Goal: Find specific page/section: Find specific page/section

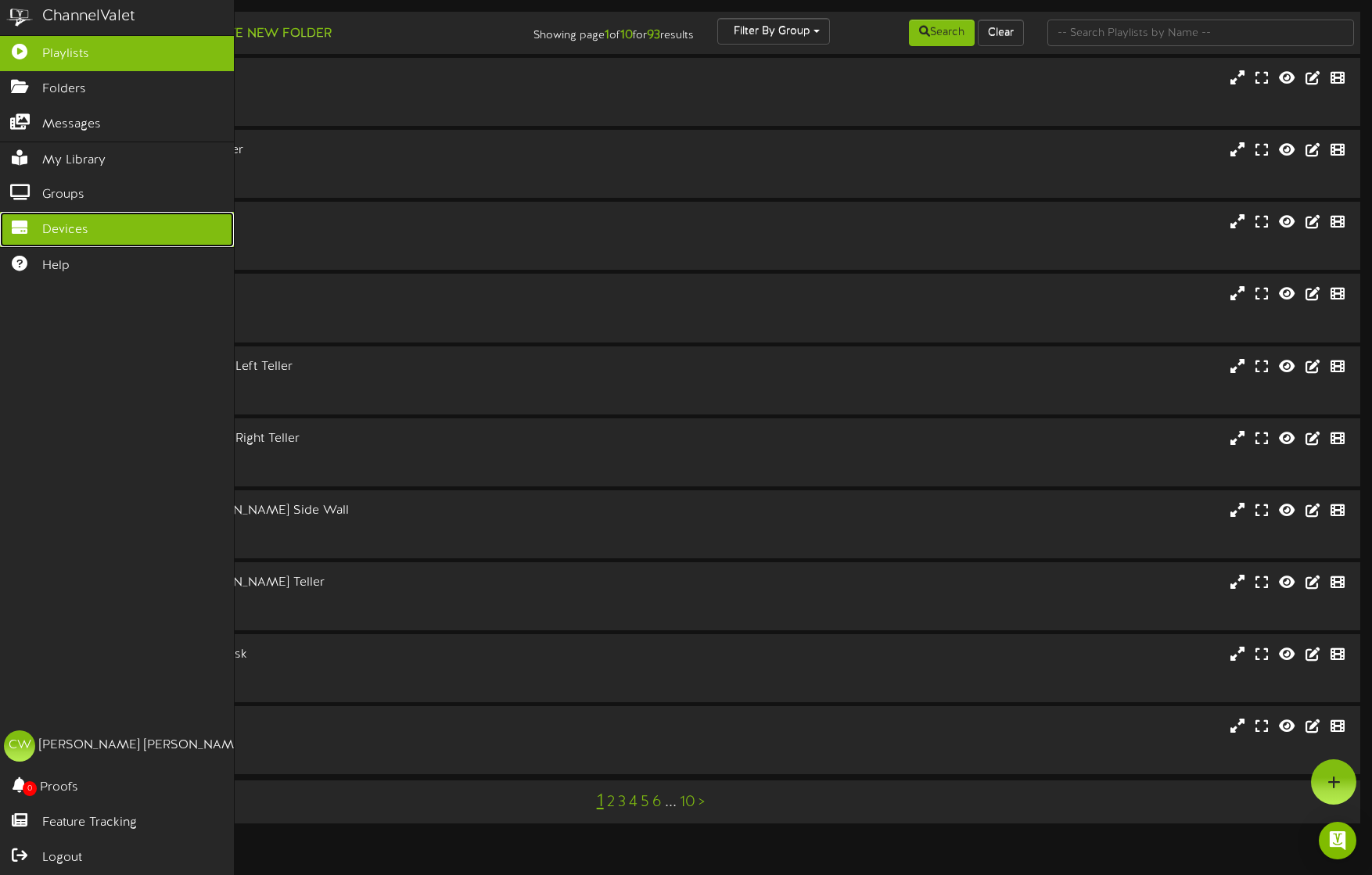
click at [62, 228] on span "Devices" at bounding box center [65, 230] width 46 height 18
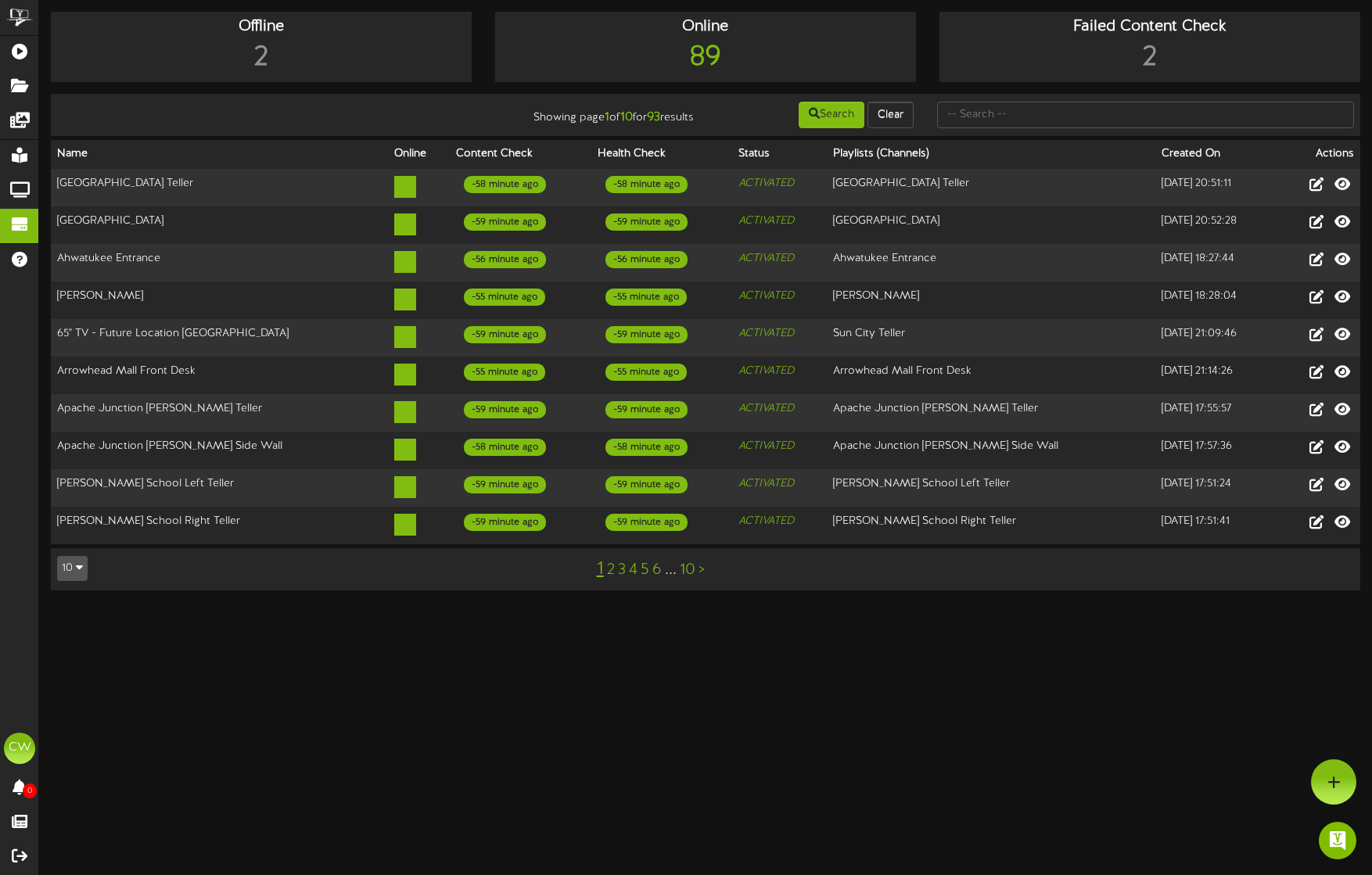
click at [80, 561] on icon "button" at bounding box center [79, 567] width 7 height 11
click at [74, 528] on div "100" at bounding box center [73, 538] width 30 height 23
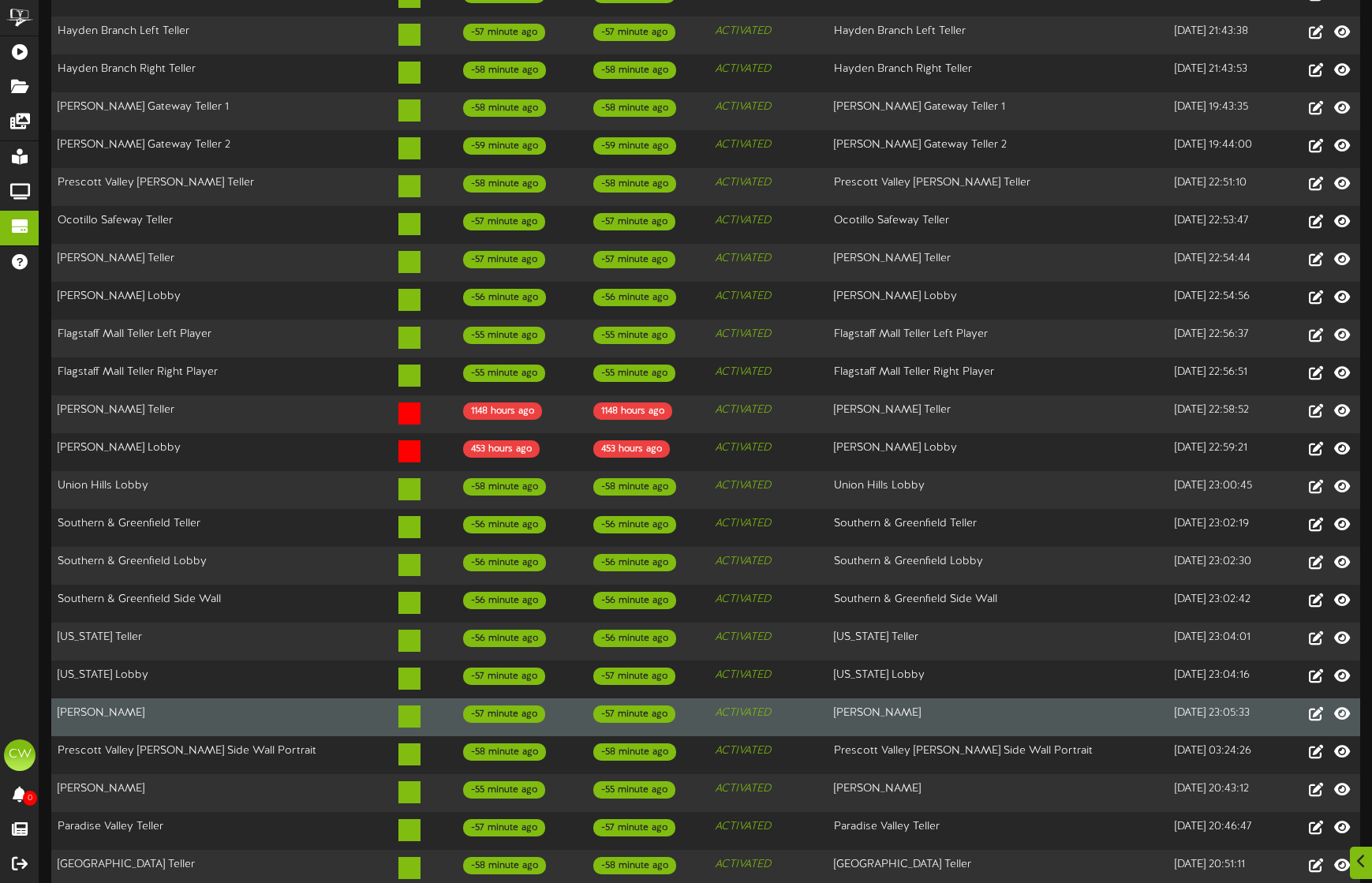
scroll to position [474, 0]
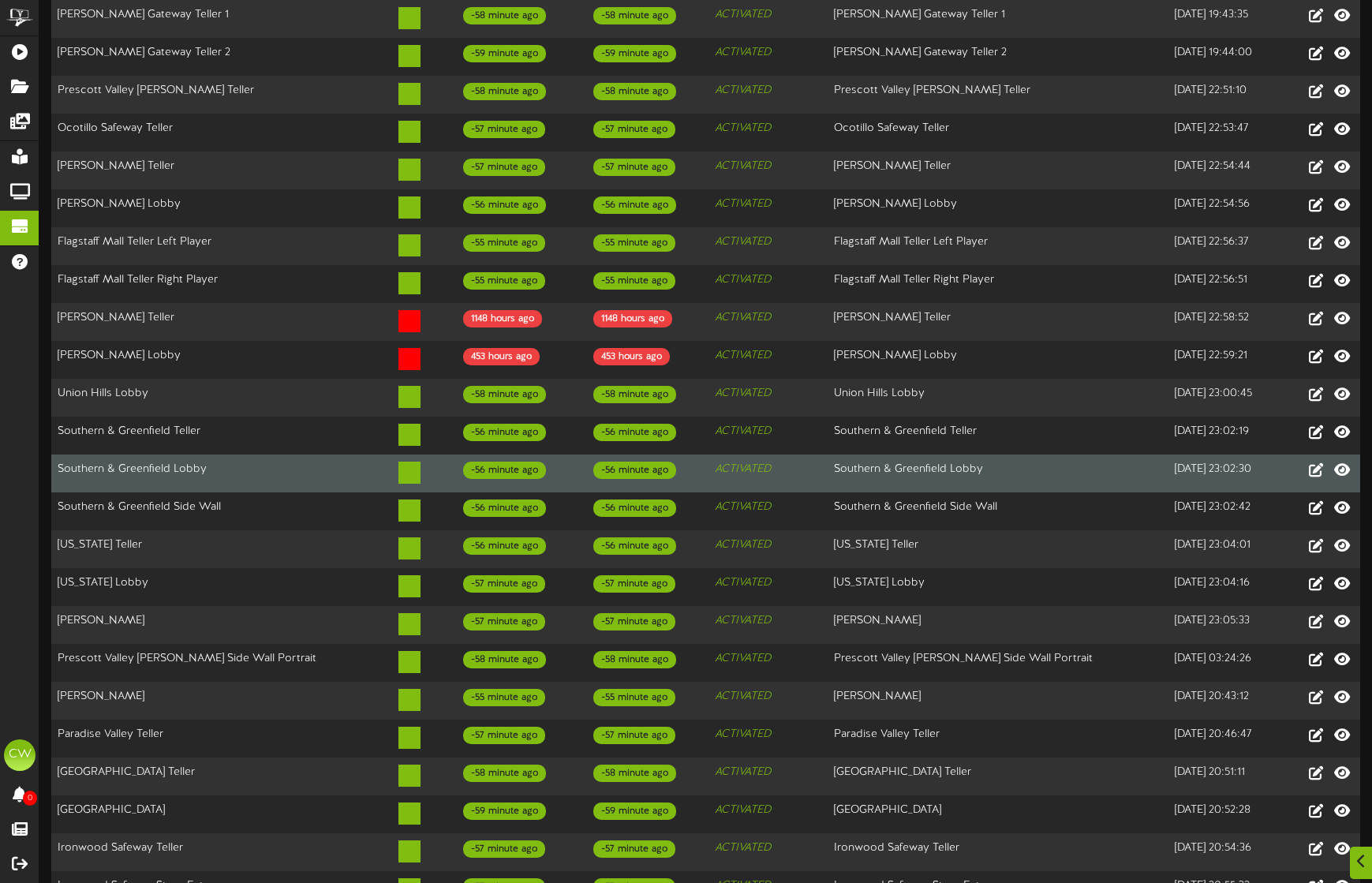
click at [1023, 455] on td "Southern & Greenfield Lobby" at bounding box center [998, 474] width 341 height 38
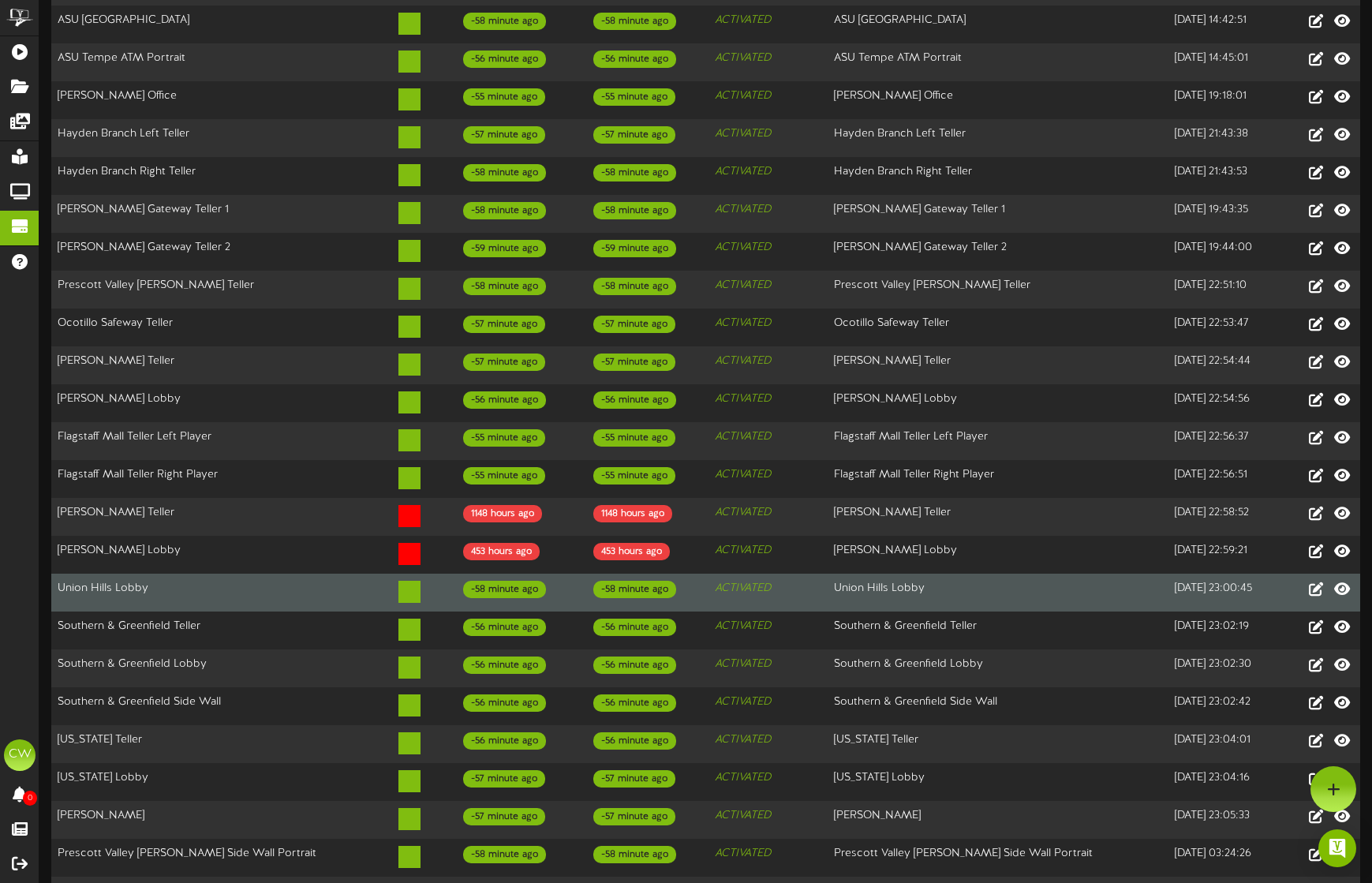
scroll to position [158, 0]
